Goal: Navigation & Orientation: Find specific page/section

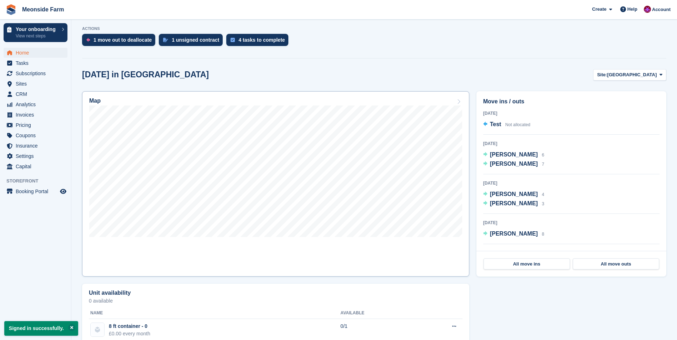
scroll to position [178, 0]
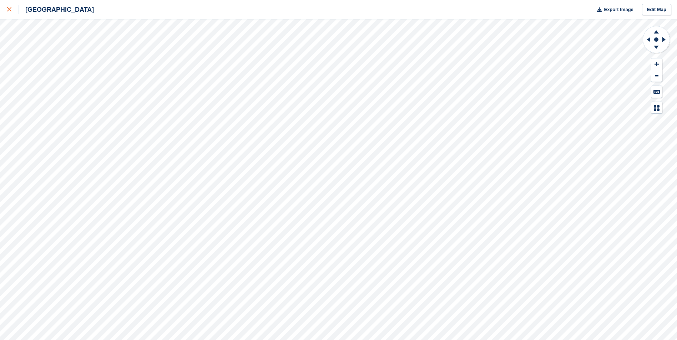
click at [11, 9] on icon at bounding box center [9, 9] width 4 height 4
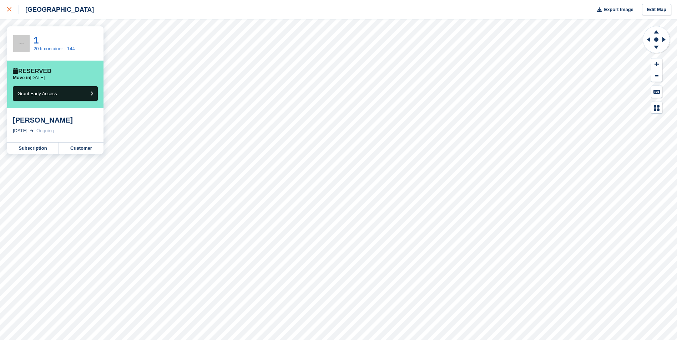
click at [8, 12] on div at bounding box center [13, 9] width 12 height 9
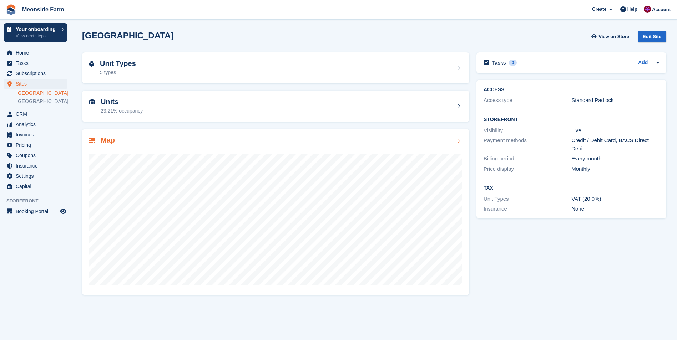
click at [458, 142] on icon at bounding box center [458, 141] width 7 height 6
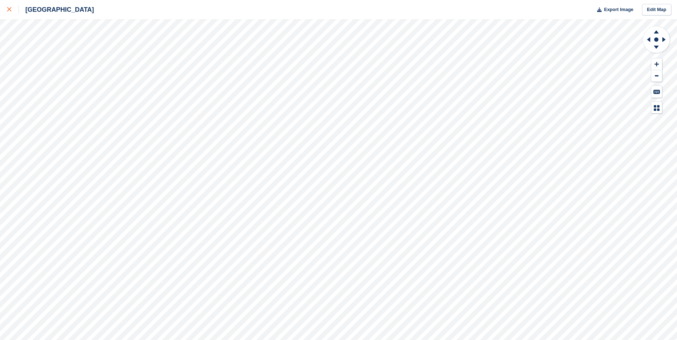
click at [12, 10] on div at bounding box center [13, 9] width 12 height 9
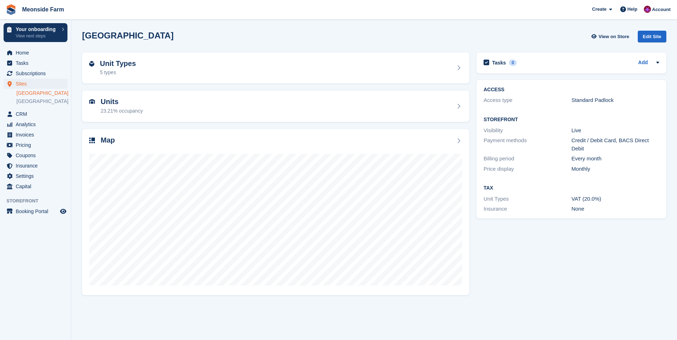
click at [28, 106] on div "Sites Sites Sites Lower Farm Lower House Farm Lower Farm Lower House Farm" at bounding box center [35, 94] width 71 height 30
click at [27, 103] on link "Lower House Farm" at bounding box center [41, 101] width 51 height 7
